Goal: Check status

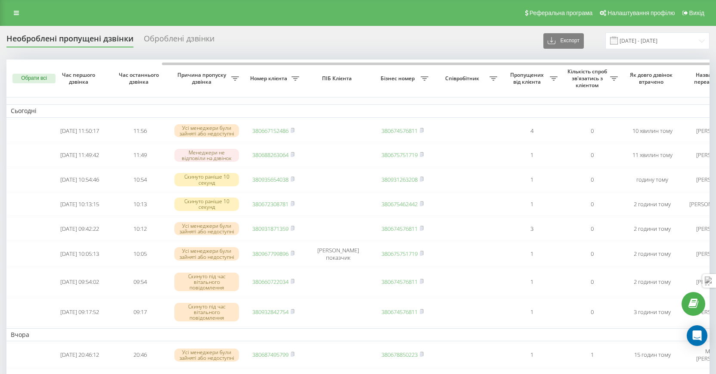
scroll to position [0, 86]
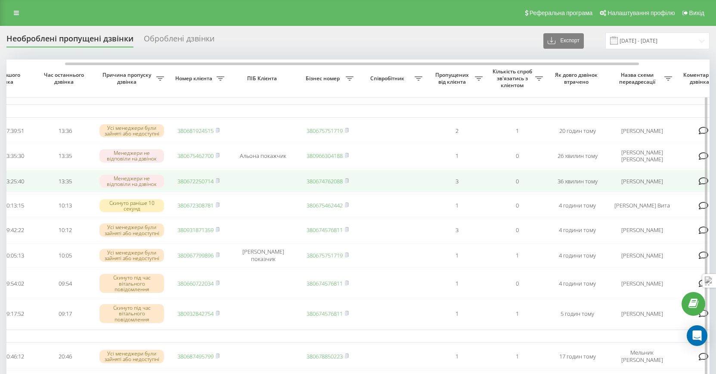
scroll to position [0, 76]
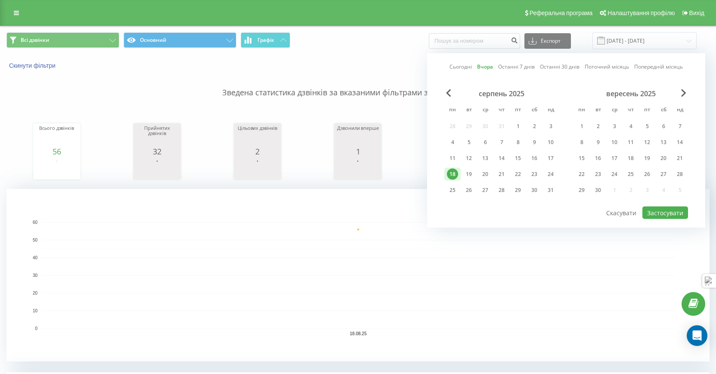
click at [456, 67] on link "Сьогодні" at bounding box center [461, 66] width 22 height 8
click at [672, 215] on button "Застосувати" at bounding box center [666, 212] width 46 height 12
type input "19.08.2025 - 19.08.2025"
